Goal: Task Accomplishment & Management: Manage account settings

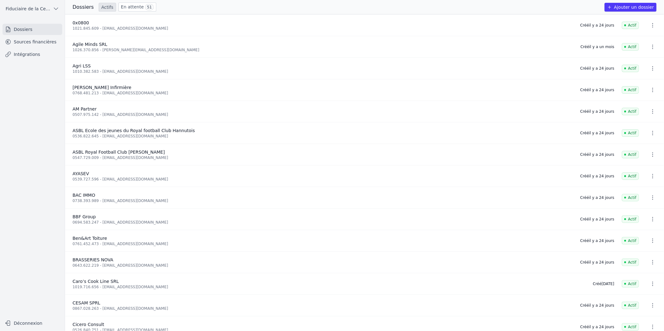
click at [131, 4] on link "En attente 51" at bounding box center [137, 7] width 38 height 9
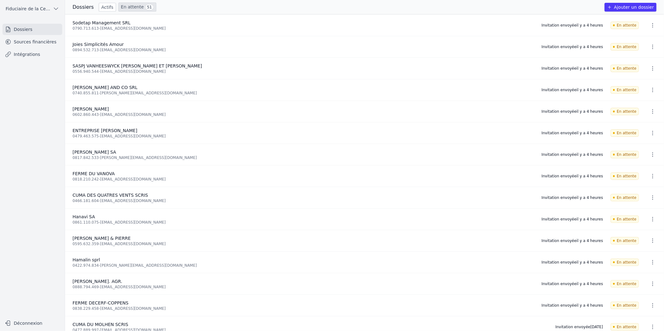
click at [33, 42] on link "Sources financières" at bounding box center [33, 41] width 60 height 11
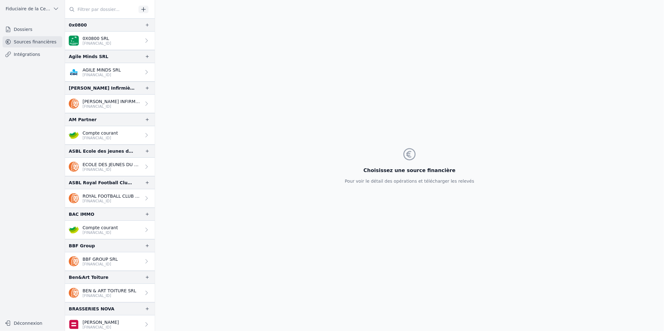
click at [88, 8] on input "text" at bounding box center [100, 9] width 71 height 11
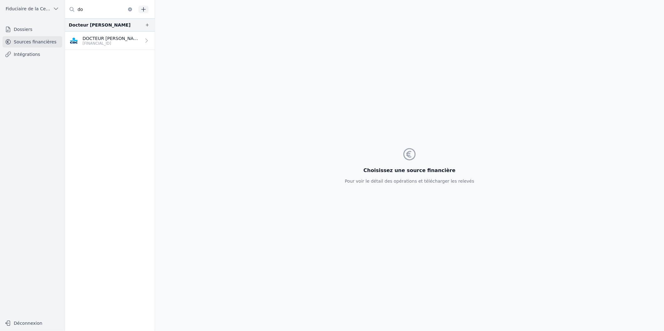
type input "d"
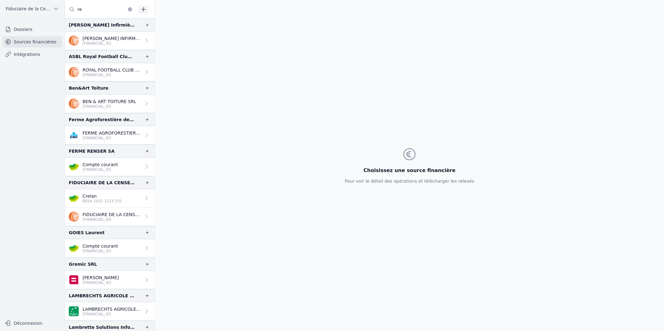
type input "r"
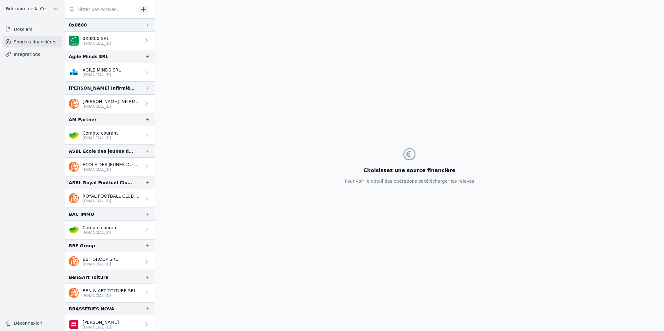
click at [28, 31] on link "Dossiers" at bounding box center [33, 29] width 60 height 11
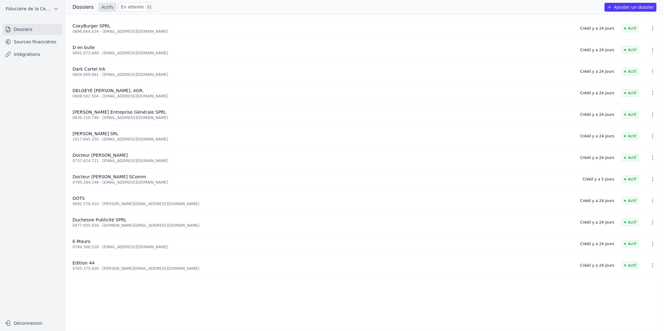
scroll to position [208, 0]
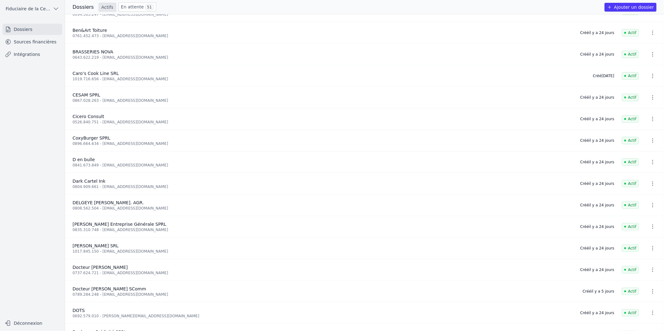
click at [46, 44] on link "Sources financières" at bounding box center [33, 41] width 60 height 11
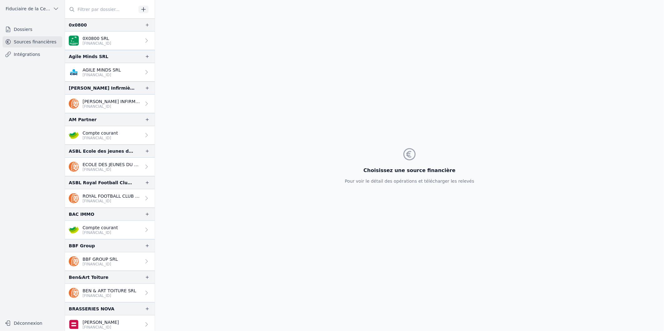
click at [24, 31] on link "Dossiers" at bounding box center [33, 29] width 60 height 11
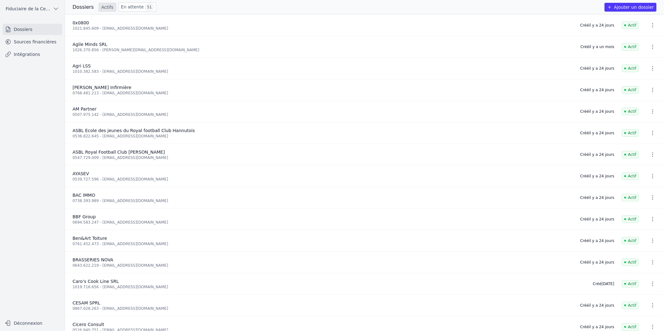
click at [32, 38] on link "Sources financières" at bounding box center [33, 41] width 60 height 11
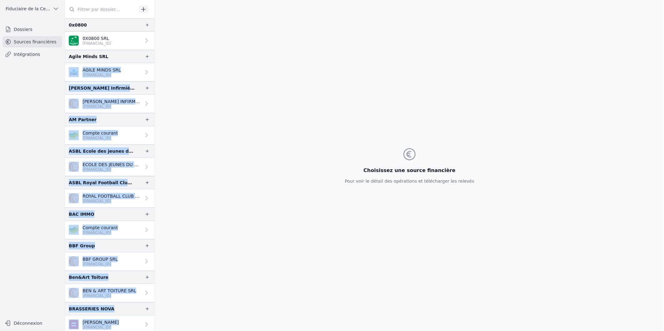
drag, startPoint x: 152, startPoint y: 50, endPoint x: 157, endPoint y: 125, distance: 75.2
click at [157, 125] on div "0x0800 0X0800 SRL [FINANCIAL_ID] Agile Minds SRL" at bounding box center [364, 165] width 599 height 331
drag, startPoint x: 157, startPoint y: 125, endPoint x: 197, endPoint y: 109, distance: 43.1
click at [197, 109] on div "Choisissez une source financière Pour voir le détail des opérations et téléchar…" at bounding box center [409, 165] width 509 height 331
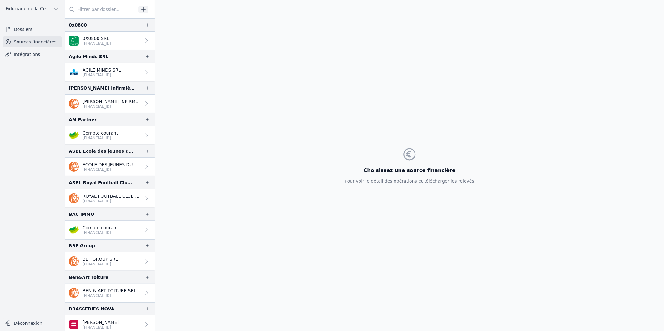
click at [152, 57] on div "Agile Minds SRL" at bounding box center [110, 56] width 90 height 13
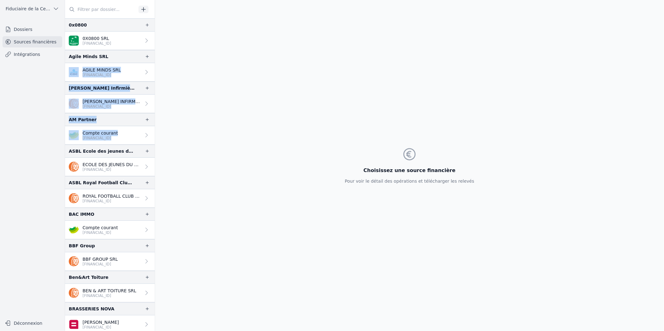
drag, startPoint x: 152, startPoint y: 57, endPoint x: 150, endPoint y: 131, distance: 73.5
click at [150, 131] on nav "0x0800 0X0800 SRL [FINANCIAL_ID] Agile Minds SRL AGILE MINDS SRL [FINANCIAL_ID]…" at bounding box center [110, 174] width 90 height 313
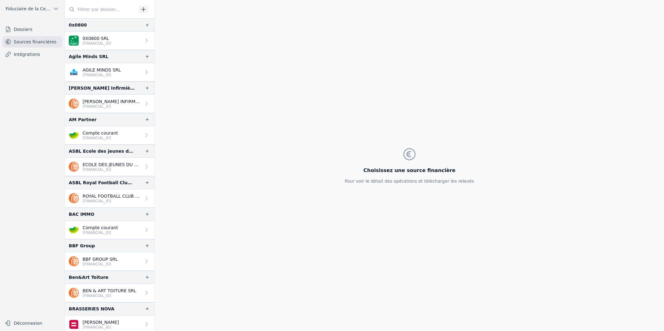
drag, startPoint x: 150, startPoint y: 131, endPoint x: 287, endPoint y: 140, distance: 136.9
click at [286, 140] on div "Choisissez une source financière Pour voir le détail des opérations et téléchar…" at bounding box center [409, 165] width 509 height 331
click at [26, 41] on link "Sources financières" at bounding box center [33, 41] width 60 height 11
click at [28, 32] on link "Dossiers" at bounding box center [33, 29] width 60 height 11
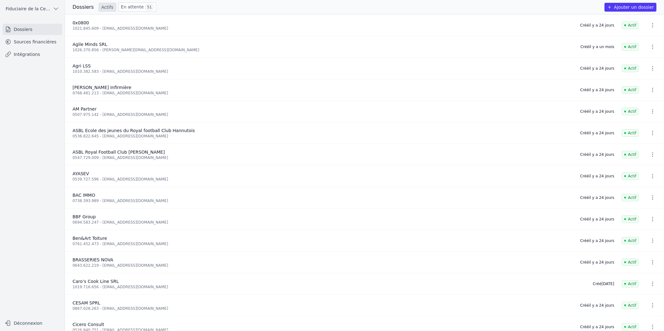
click at [31, 40] on link "Sources financières" at bounding box center [33, 41] width 60 height 11
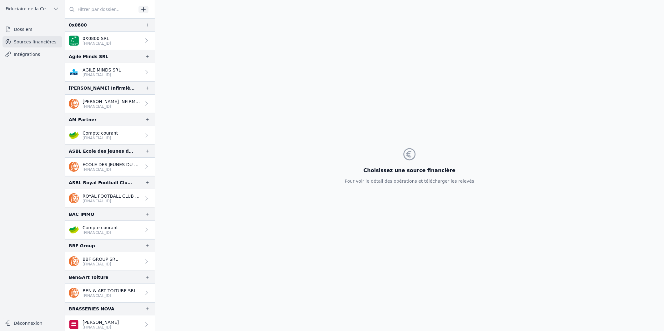
click at [29, 28] on link "Dossiers" at bounding box center [33, 29] width 60 height 11
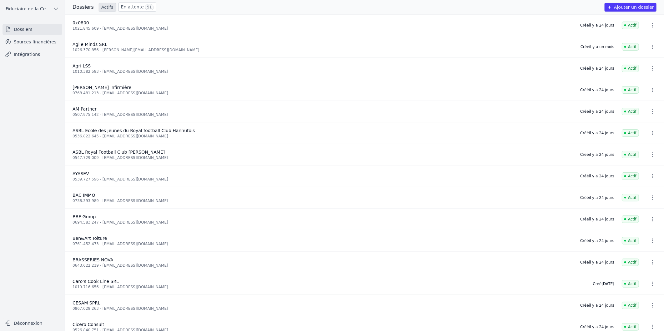
click at [8, 40] on icon at bounding box center [8, 42] width 6 height 6
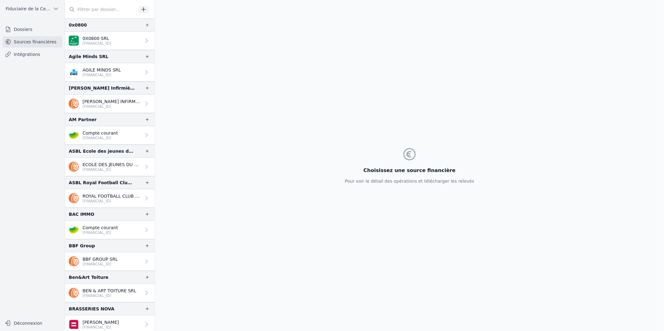
click at [83, 10] on input "text" at bounding box center [100, 9] width 71 height 11
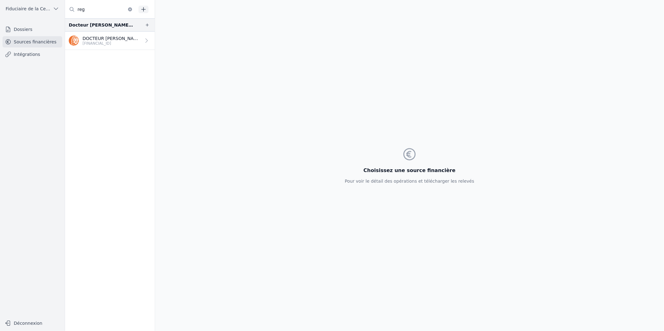
type input "reg"
click at [81, 38] on div "DOCTEUR [PERSON_NAME] SCOMM [FINANCIAL_ID]" at bounding box center [105, 40] width 72 height 11
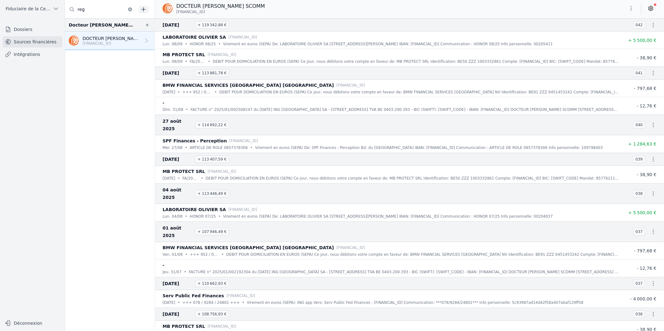
click at [650, 22] on icon "button" at bounding box center [653, 25] width 6 height 6
click at [611, 11] on div at bounding box center [332, 165] width 664 height 331
click at [631, 8] on icon "button" at bounding box center [631, 8] width 6 height 6
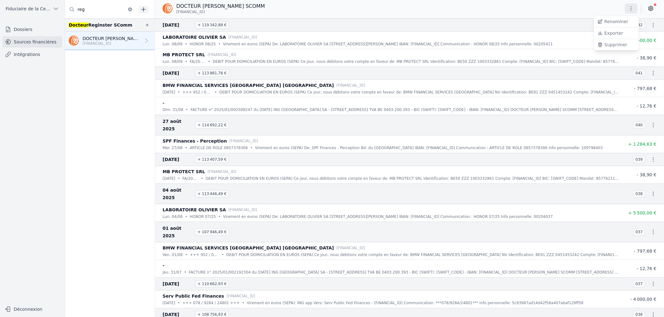
click at [651, 5] on div at bounding box center [332, 158] width 664 height 317
click at [651, 8] on icon at bounding box center [651, 9] width 2 height 2
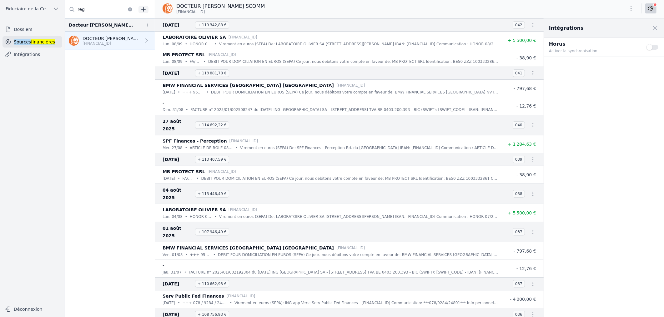
click at [655, 48] on button "Use setting" at bounding box center [652, 47] width 13 height 6
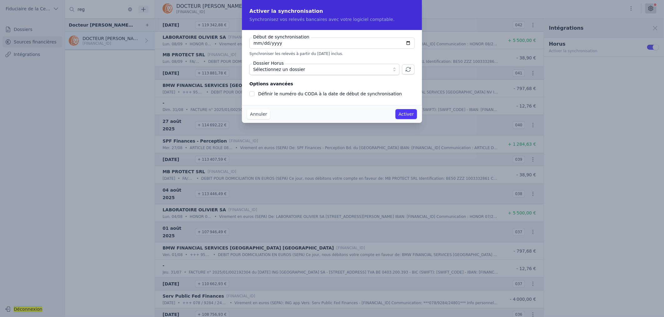
checkbox input "false"
type input "[DATE]"
click at [378, 68] on span "Sélectionnez un dossier" at bounding box center [320, 70] width 134 height 8
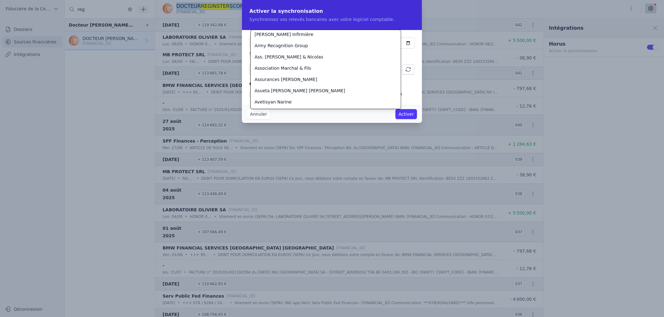
scroll to position [55, 0]
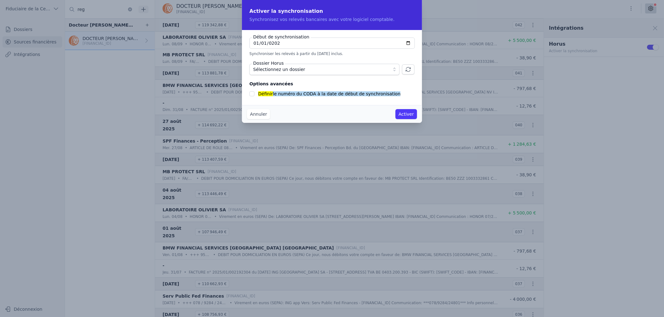
click at [310, 66] on span "Sélectionnez un dossier" at bounding box center [320, 70] width 134 height 8
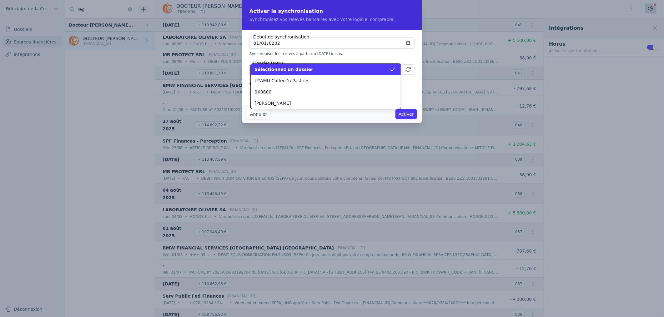
scroll to position [1595, 0]
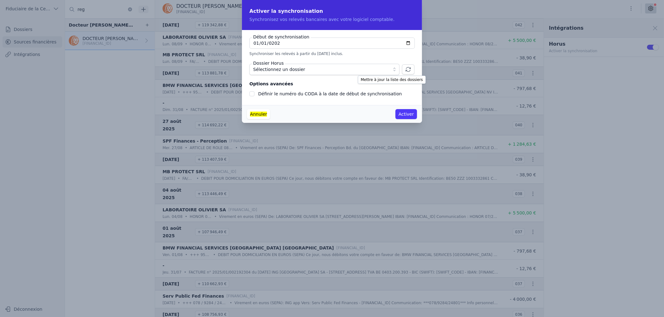
click at [407, 70] on icon "button" at bounding box center [408, 69] width 6 height 6
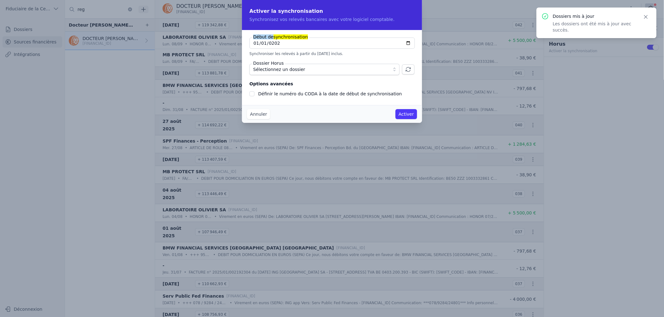
click at [338, 66] on span "Sélectionnez un dossier" at bounding box center [320, 70] width 134 height 8
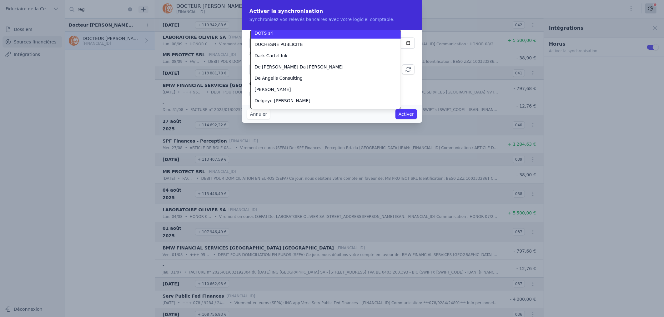
scroll to position [551, 0]
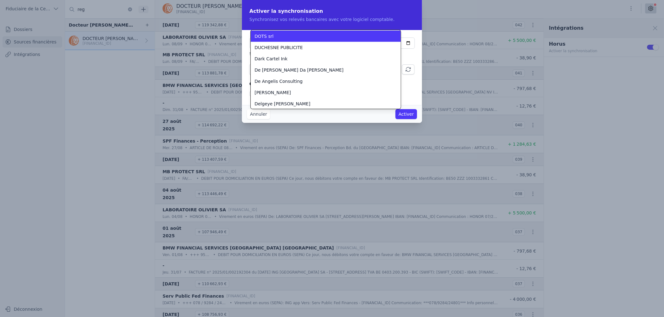
drag, startPoint x: 397, startPoint y: 51, endPoint x: 396, endPoint y: 26, distance: 25.3
click at [396, 26] on div "Sélectionnez un dossier UTAMU Coffee 'n Pastries 0X0800 [PERSON_NAME] AM Partne…" at bounding box center [332, 155] width 664 height 311
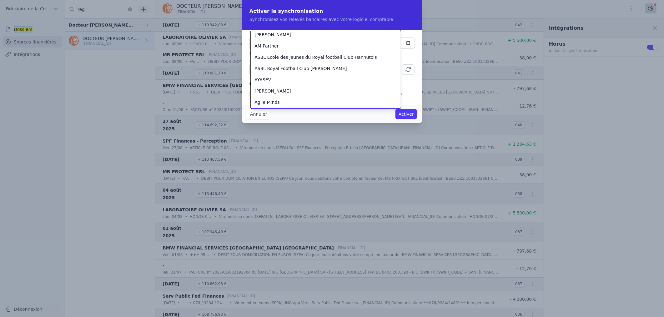
scroll to position [45, 0]
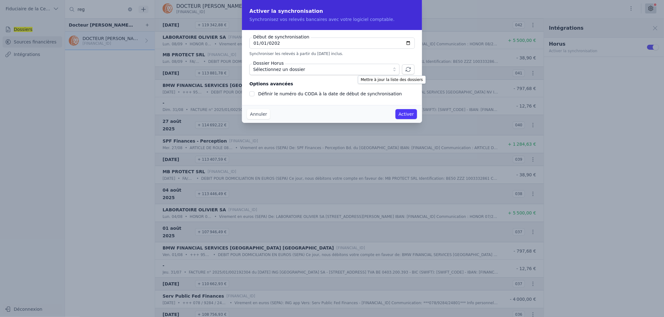
click at [408, 68] on icon "button" at bounding box center [408, 69] width 6 height 6
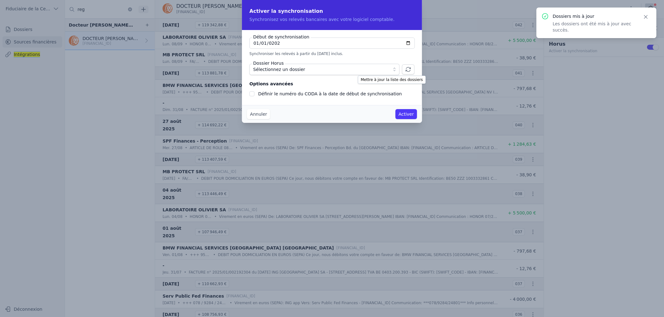
click at [408, 70] on icon "button" at bounding box center [408, 69] width 6 height 6
click at [371, 69] on span "Sélectionnez un dossier" at bounding box center [320, 70] width 134 height 8
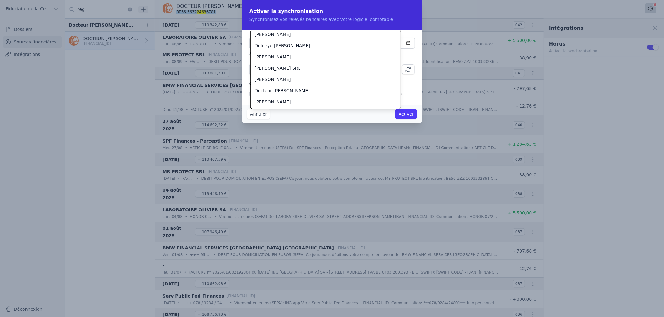
scroll to position [626, 0]
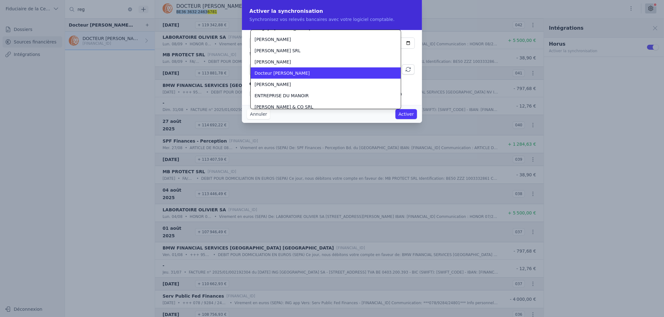
click at [302, 71] on div "Docteur [PERSON_NAME]" at bounding box center [321, 73] width 135 height 6
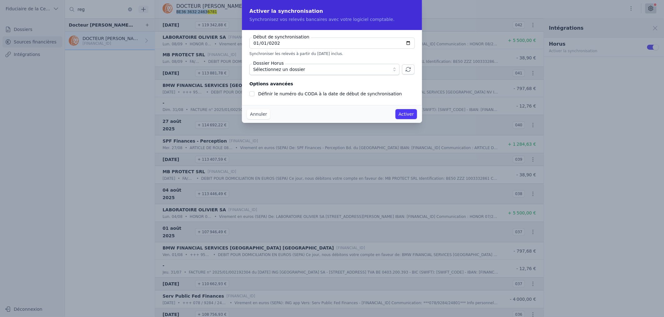
click at [327, 68] on span "Sélectionnez un dossier" at bounding box center [320, 70] width 134 height 8
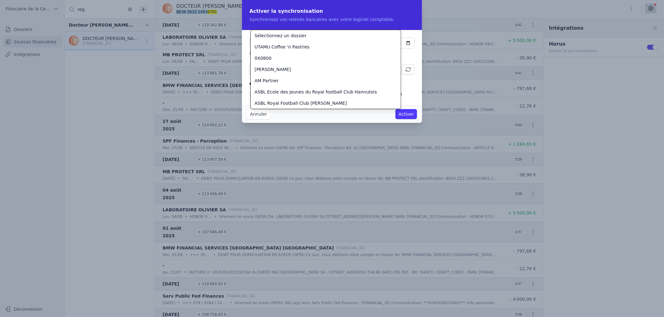
scroll to position [629, 0]
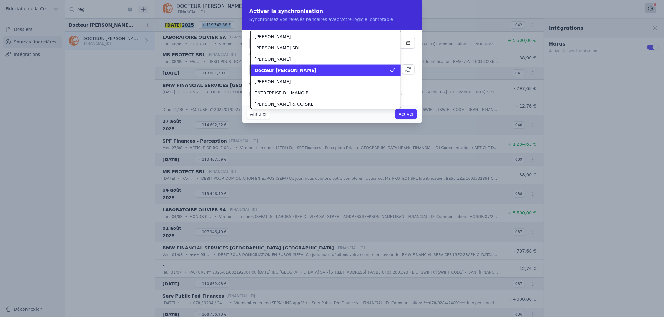
click at [327, 68] on div "Docteur [PERSON_NAME]" at bounding box center [321, 70] width 135 height 6
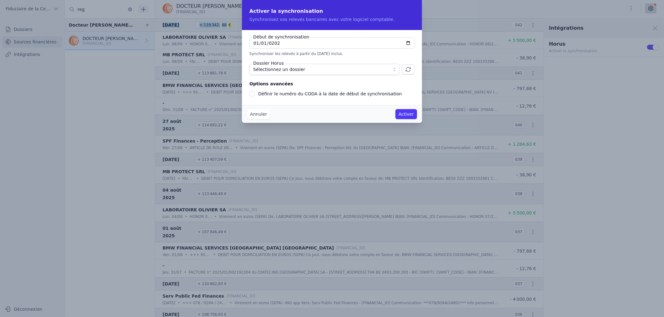
click at [326, 71] on span "Sélectionnez un dossier" at bounding box center [320, 70] width 134 height 8
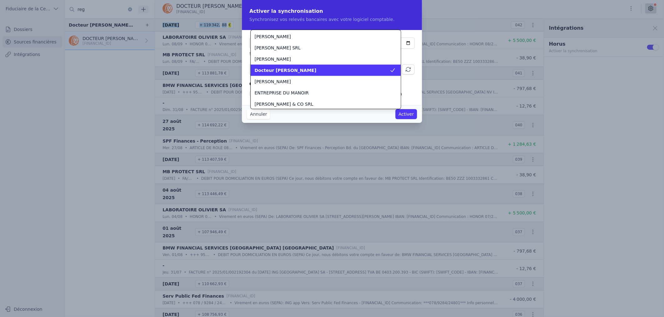
click at [326, 71] on div "Docteur [PERSON_NAME]" at bounding box center [321, 70] width 135 height 6
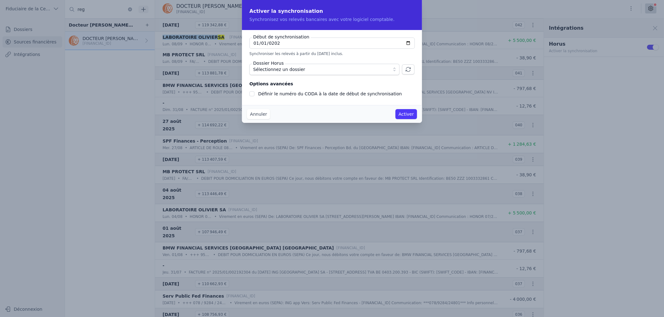
click at [403, 113] on button "Activer" at bounding box center [406, 114] width 22 height 10
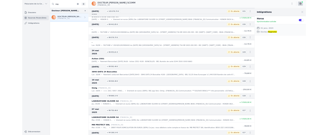
scroll to position [676, 0]
